Goal: Task Accomplishment & Management: Use online tool/utility

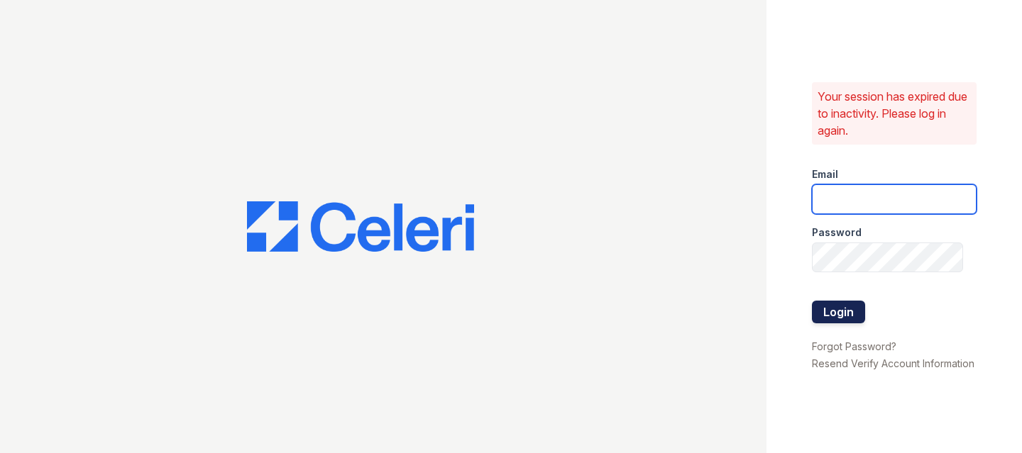
type input "raymond+jaygroup@bohemiarealtygroup.com"
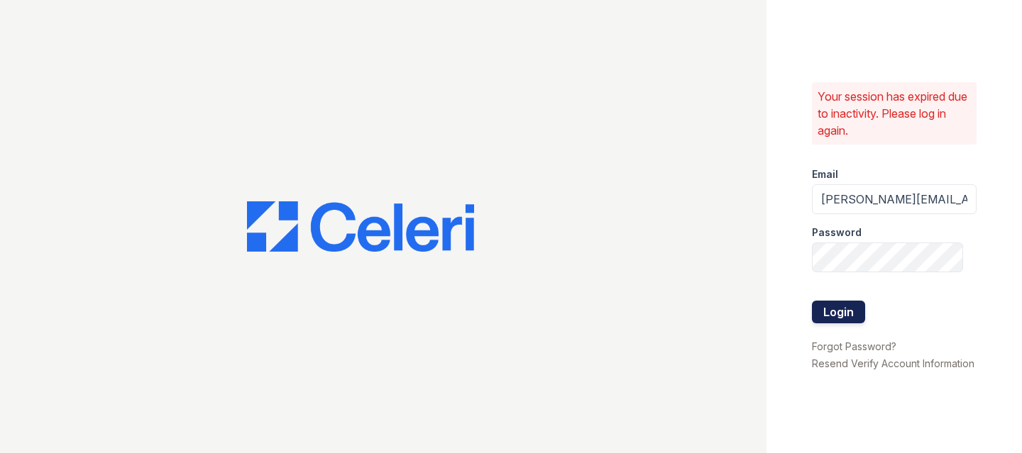
click at [839, 301] on button "Login" at bounding box center [838, 312] width 53 height 23
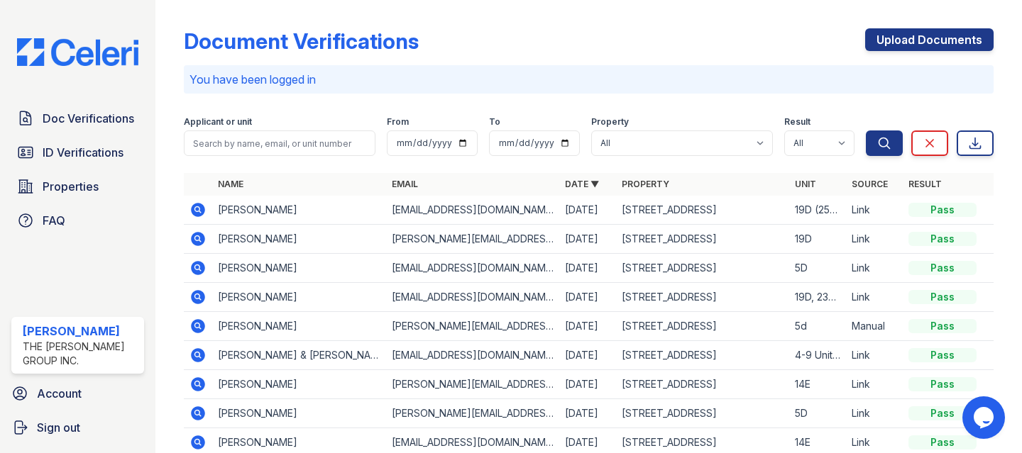
click at [197, 205] on icon at bounding box center [199, 210] width 14 height 14
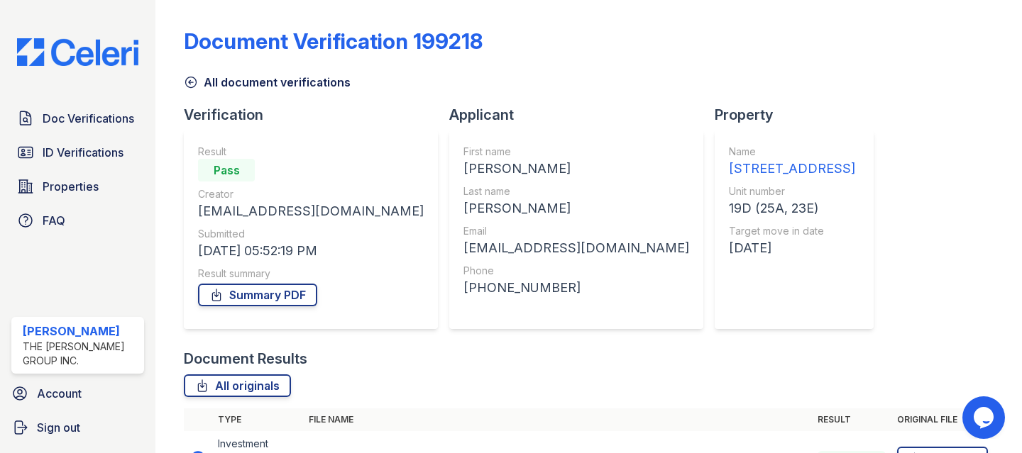
scroll to position [198, 0]
click at [242, 284] on link "Summary PDF" at bounding box center [257, 295] width 119 height 23
click at [244, 375] on link "All originals" at bounding box center [237, 386] width 107 height 23
